Goal: Check status: Check status

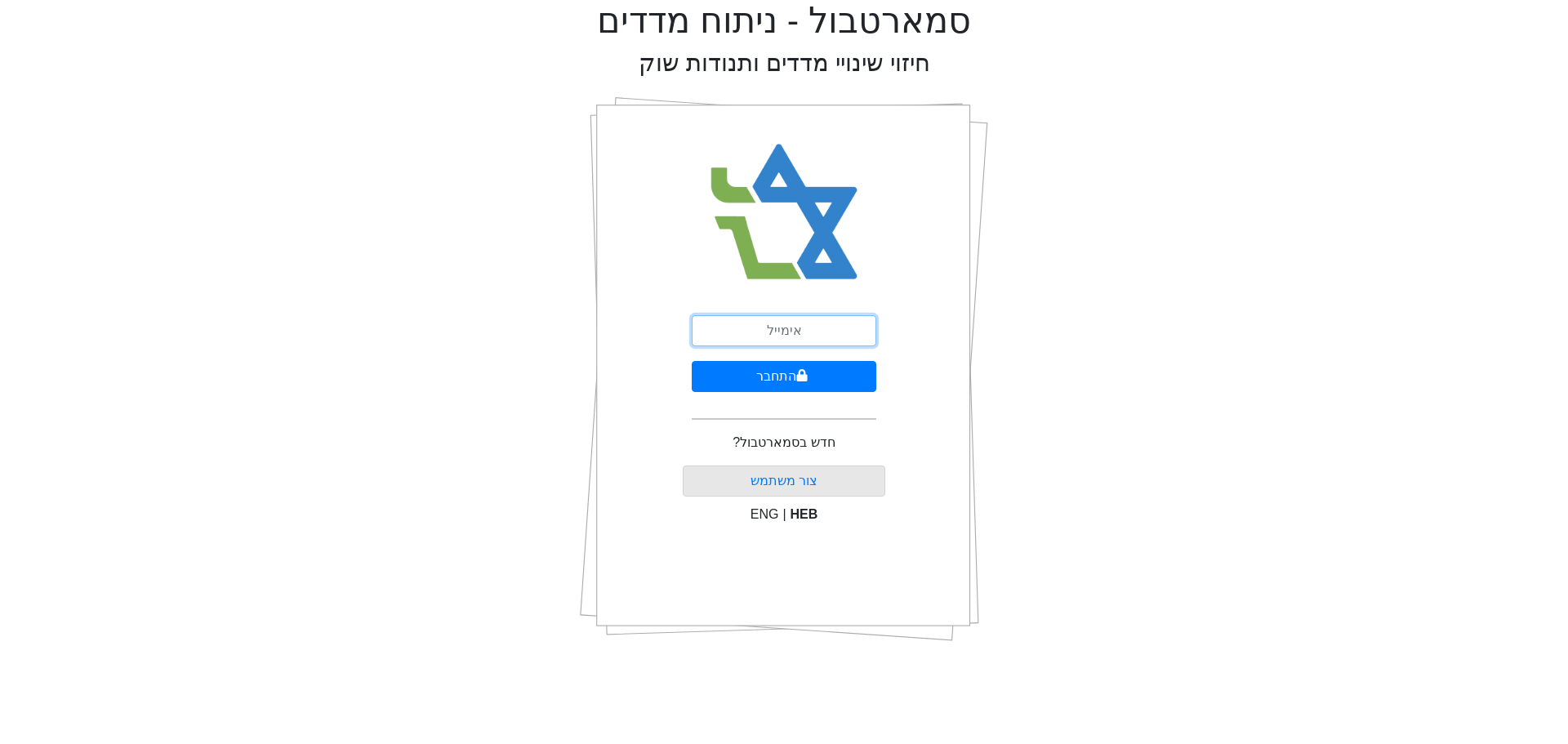
drag, startPoint x: 784, startPoint y: 330, endPoint x: 796, endPoint y: 319, distance: 16.3
click at [784, 330] on input "email" at bounding box center [784, 330] width 184 height 31
type input "[EMAIL_ADDRESS][DOMAIN_NAME]"
click at [784, 376] on button "התחבר" at bounding box center [784, 376] width 184 height 31
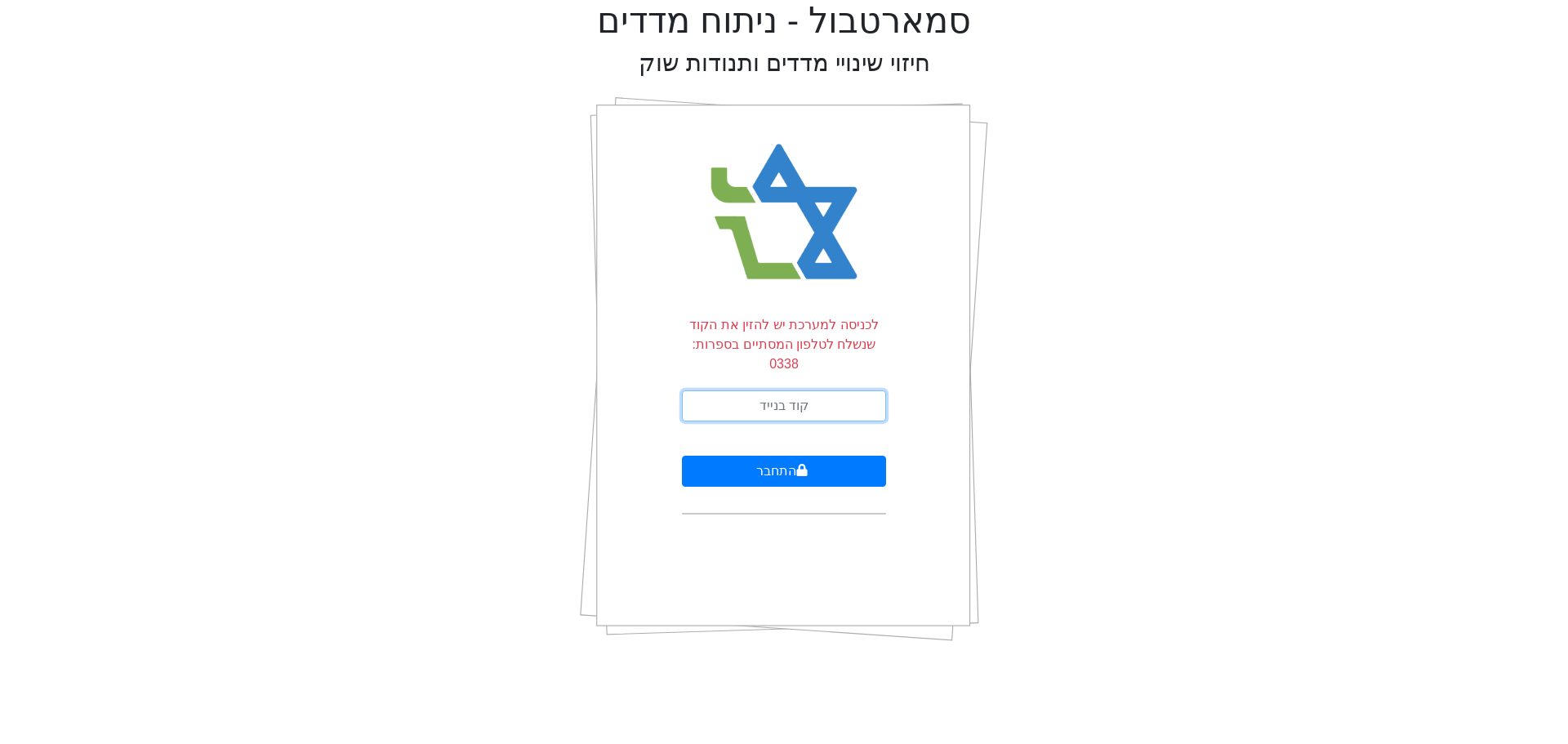
click at [809, 390] on input "text" at bounding box center [784, 405] width 204 height 31
type input "183753"
click at [748, 455] on button "התחבר" at bounding box center [784, 470] width 204 height 31
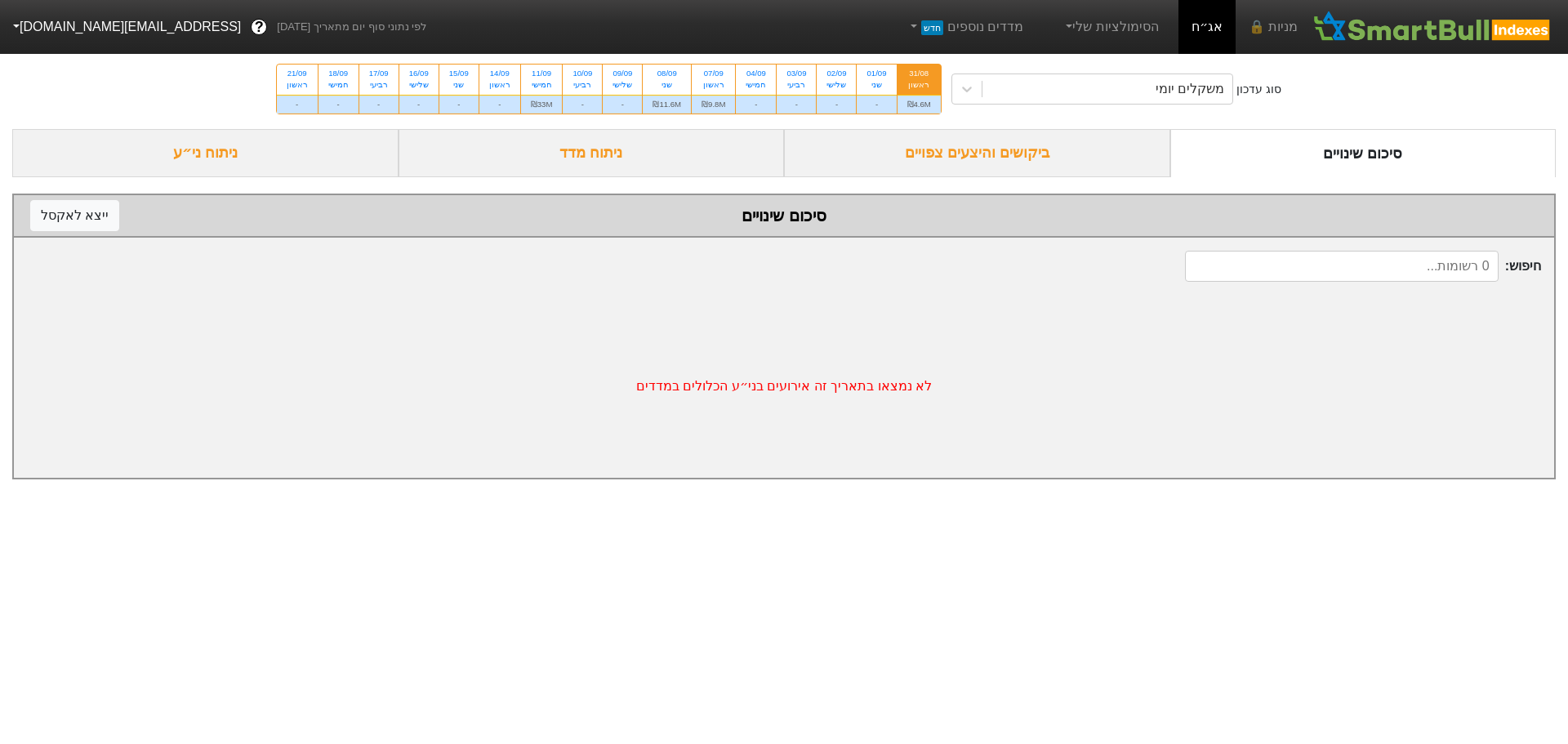
click at [972, 150] on div "ביקושים והיצעים צפויים" at bounding box center [976, 153] width 386 height 49
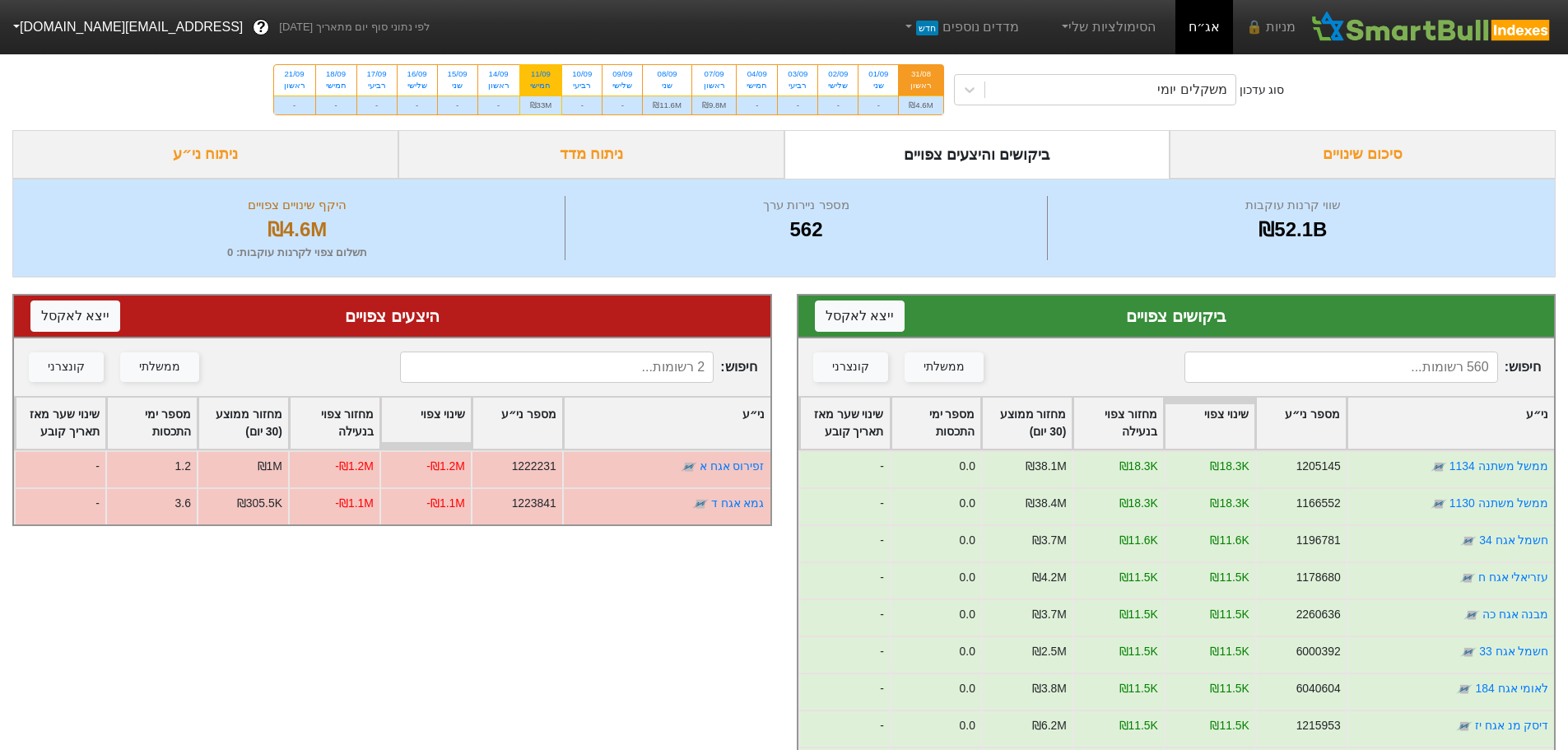
click at [533, 81] on div "חמישי" at bounding box center [541, 86] width 22 height 12
click at [533, 76] on input "11/09 חמישי ₪33M" at bounding box center [535, 70] width 11 height 11
radio input "true"
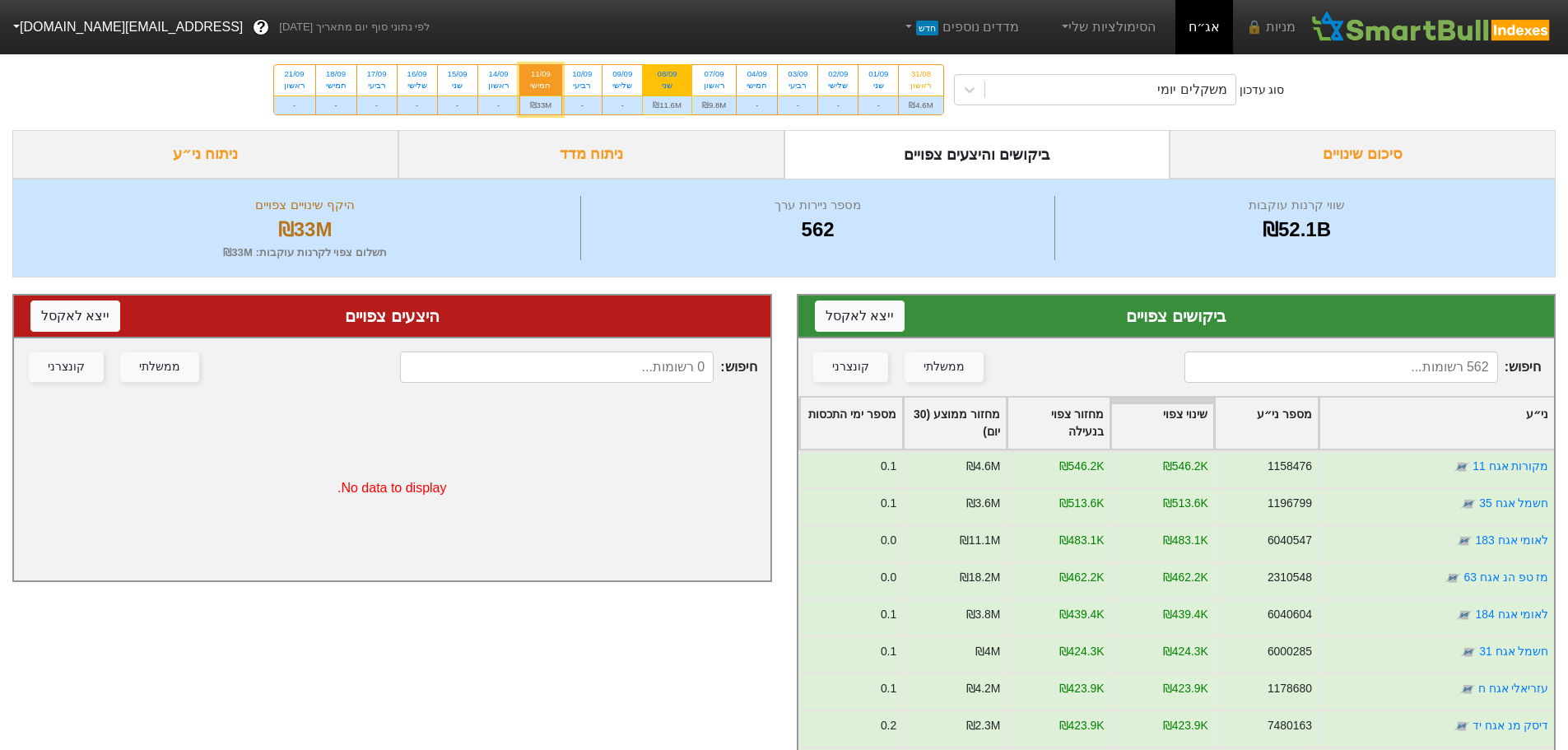
click at [666, 78] on div "08/09" at bounding box center [667, 74] width 29 height 12
click at [666, 76] on input "08/09 שני ₪11.6M" at bounding box center [662, 70] width 11 height 11
radio input "true"
click at [719, 78] on div "07/09" at bounding box center [714, 74] width 24 height 12
click at [715, 76] on input "07/09 ראשון ₪9.8M" at bounding box center [709, 70] width 11 height 11
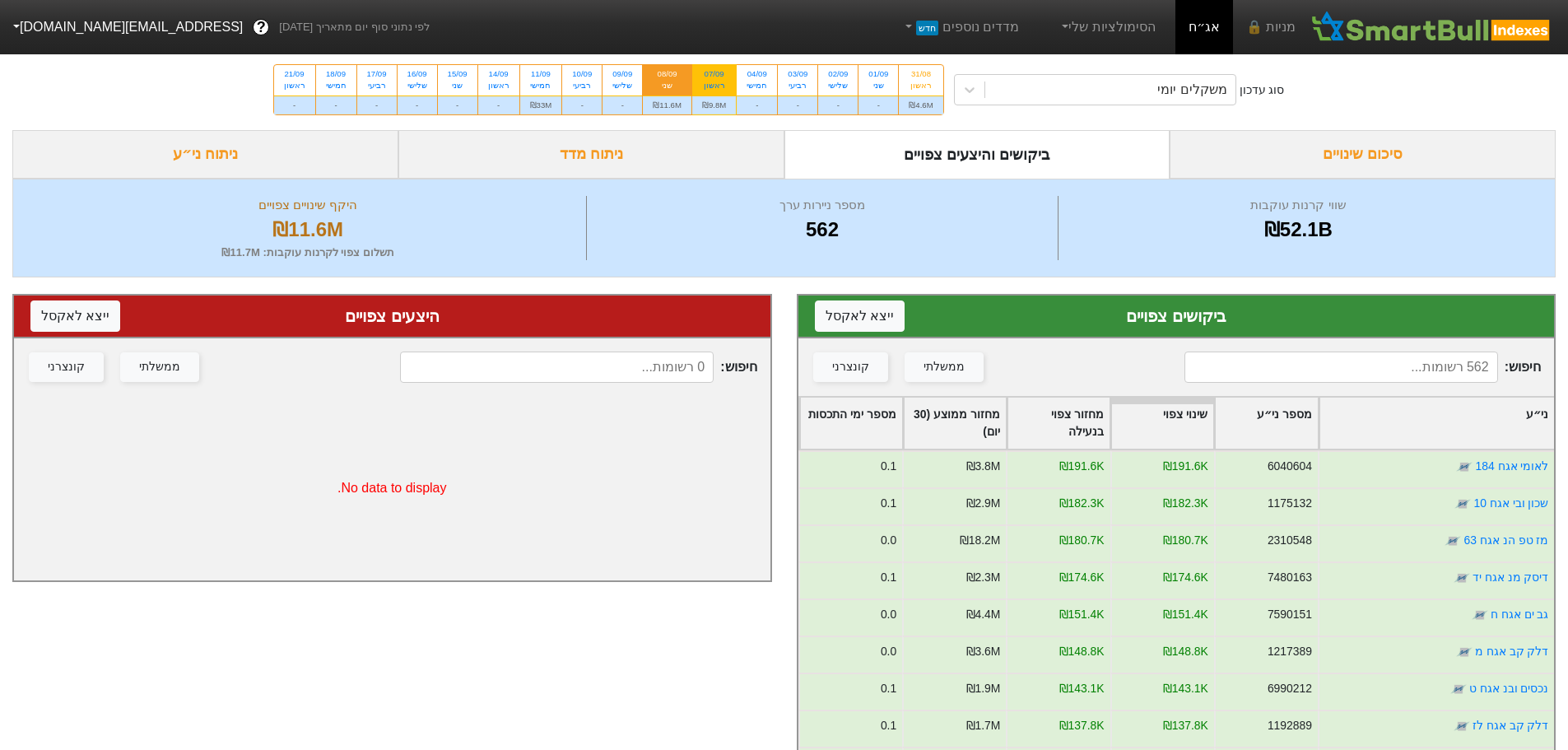
radio input "true"
